Goal: Browse casually: Explore the website without a specific task or goal

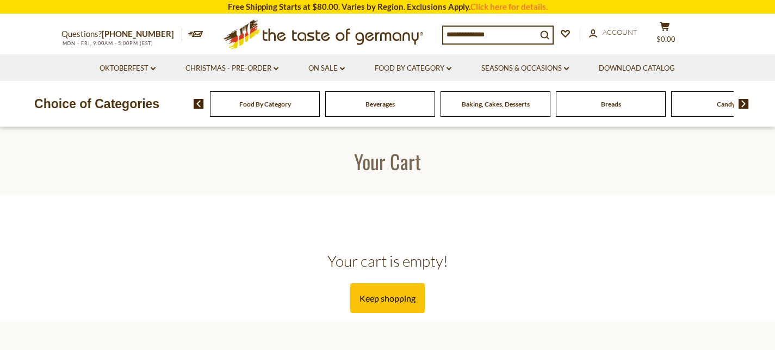
click at [265, 36] on icon ".st0{fill:#EDD300;} .st1{fill:#D33E21;}" at bounding box center [323, 35] width 203 height 40
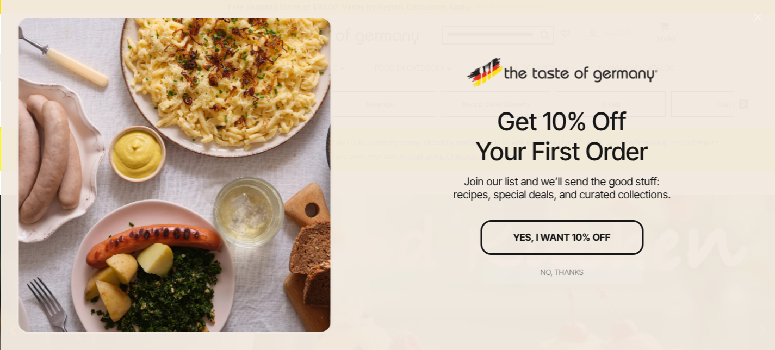
click at [570, 269] on div "No, thanks" at bounding box center [562, 273] width 43 height 8
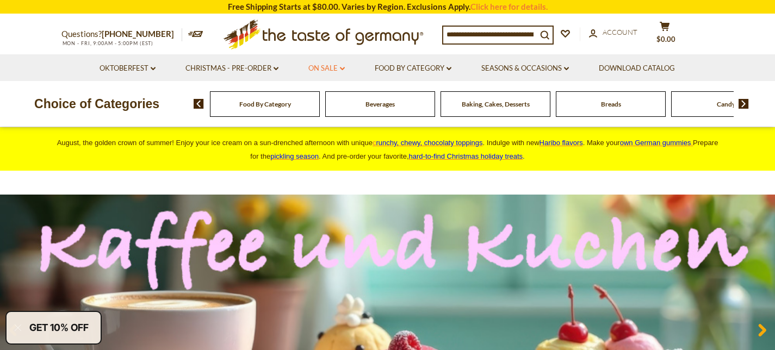
click at [333, 67] on link "On Sale dropdown_arrow" at bounding box center [326, 69] width 36 height 12
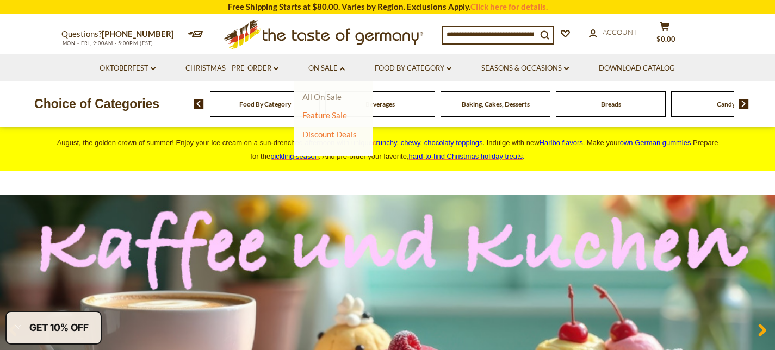
click at [325, 95] on link "All On Sale" at bounding box center [321, 97] width 39 height 10
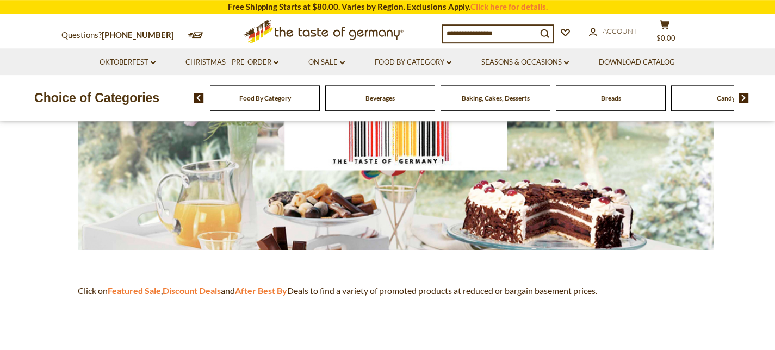
scroll to position [164, 0]
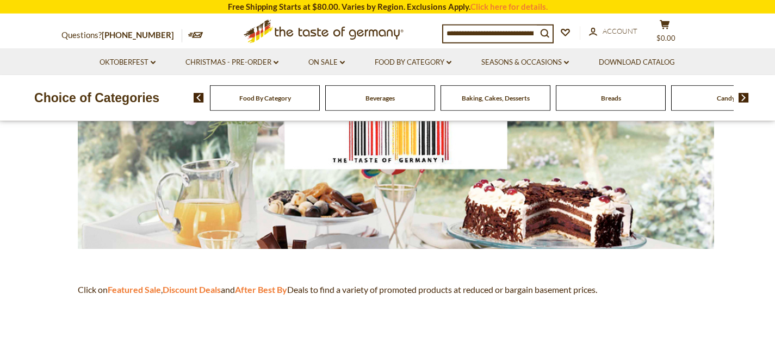
click at [144, 296] on p "Click on Featured Sale , Discount Deals and After Best By Deals to find a varie…" at bounding box center [387, 290] width 653 height 15
click at [146, 289] on strong "Featured Sale" at bounding box center [134, 290] width 53 height 10
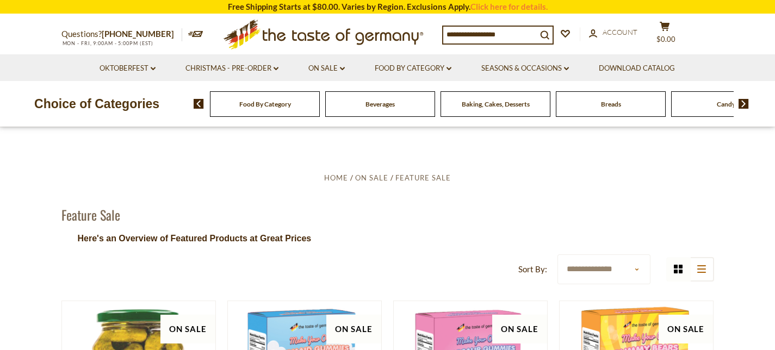
click at [320, 106] on div "Baking, Cakes, Desserts" at bounding box center [265, 104] width 110 height 26
click at [217, 68] on link "Christmas - PRE-ORDER dropdown_arrow" at bounding box center [232, 69] width 93 height 12
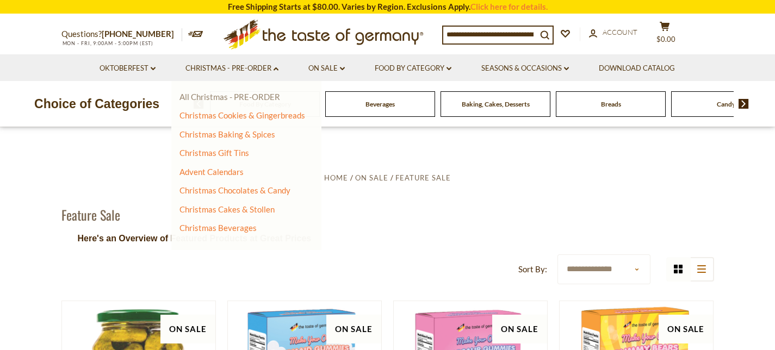
click at [224, 95] on link "All Christmas - PRE-ORDER" at bounding box center [230, 97] width 101 height 10
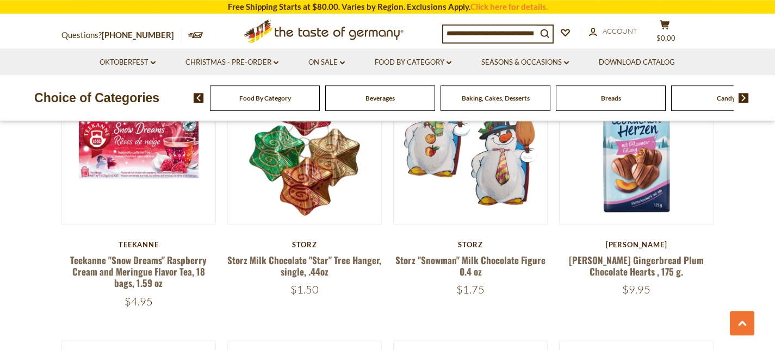
scroll to position [1392, 0]
